Goal: Information Seeking & Learning: Learn about a topic

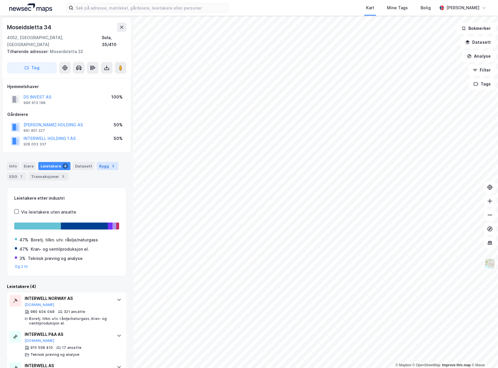
click at [110, 163] on div "3" at bounding box center [113, 166] width 6 height 6
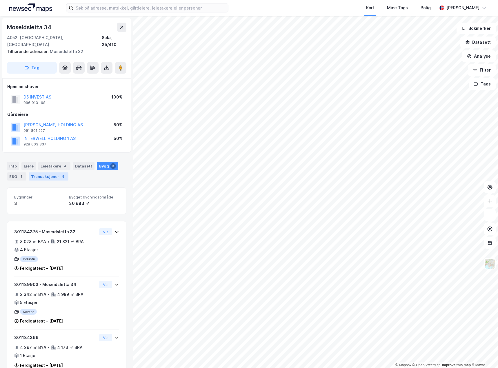
click at [54, 173] on div "Transaksjoner 5" at bounding box center [49, 176] width 40 height 8
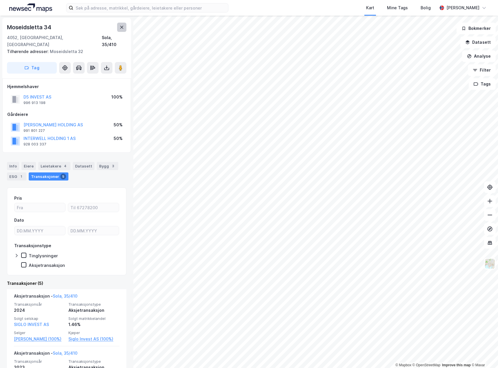
click at [126, 26] on button at bounding box center [121, 27] width 9 height 9
